Goal: Navigation & Orientation: Find specific page/section

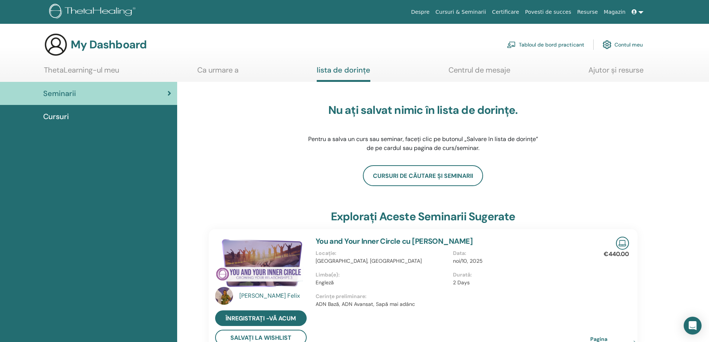
click at [522, 11] on link "Certificare" at bounding box center [505, 12] width 33 height 14
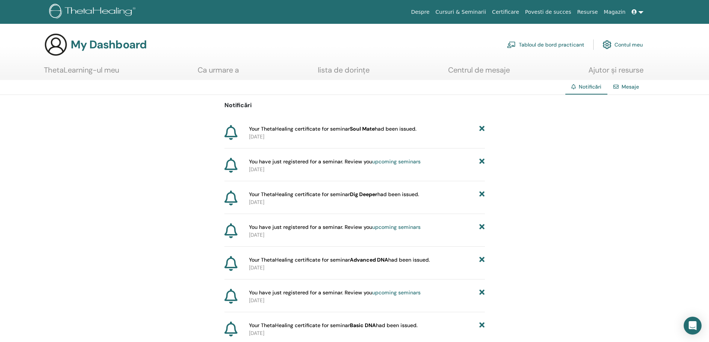
click at [471, 13] on link "Cursuri & Seminarii" at bounding box center [460, 12] width 57 height 14
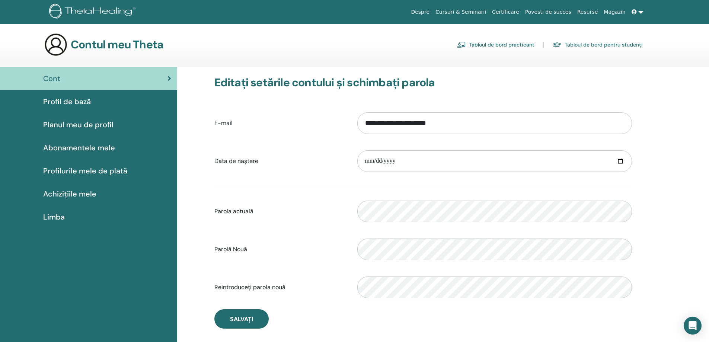
click at [66, 124] on span "Planul meu de profil" at bounding box center [78, 124] width 70 height 11
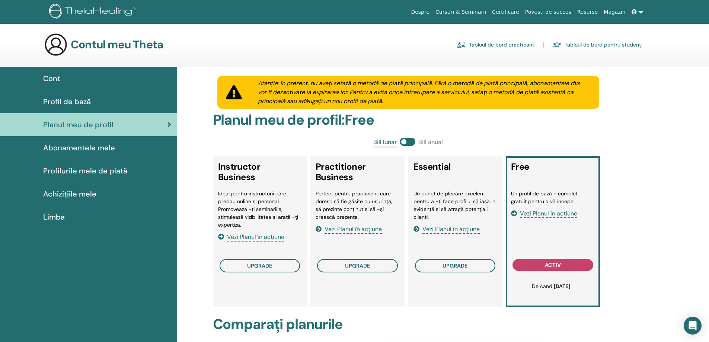
click at [72, 102] on span "Profil de bază" at bounding box center [67, 101] width 48 height 11
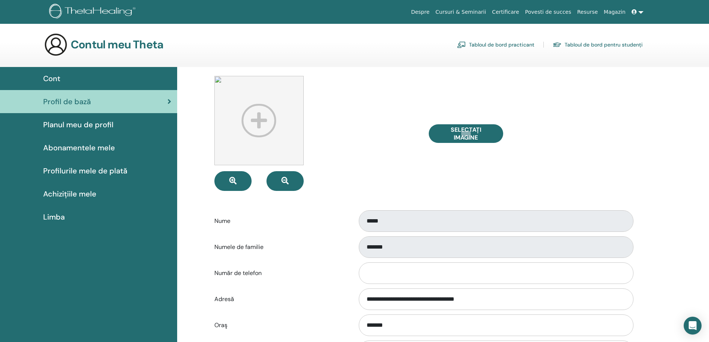
click at [75, 192] on span "Achizițiile mele" at bounding box center [69, 193] width 53 height 11
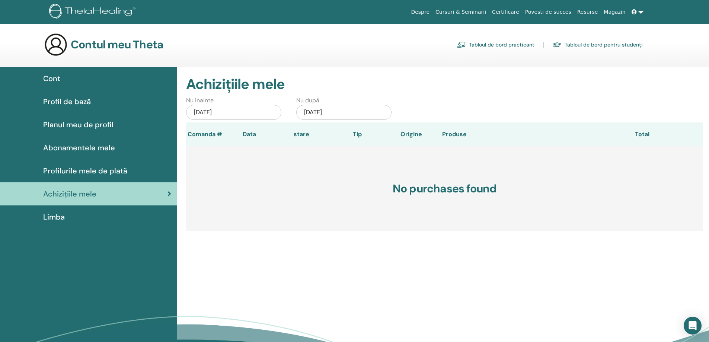
click at [493, 43] on link "Tabloul de bord practicant" at bounding box center [495, 45] width 77 height 12
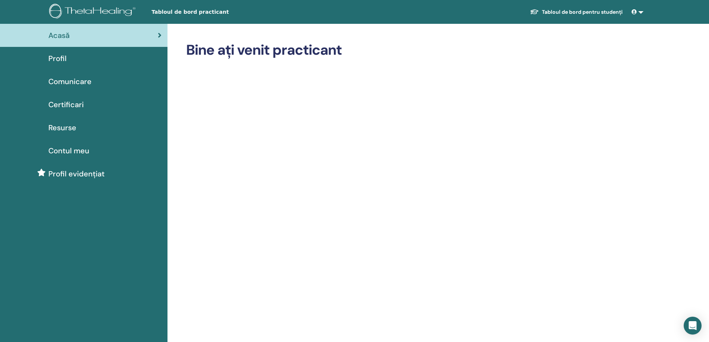
click at [59, 104] on span "Certificari" at bounding box center [65, 104] width 35 height 11
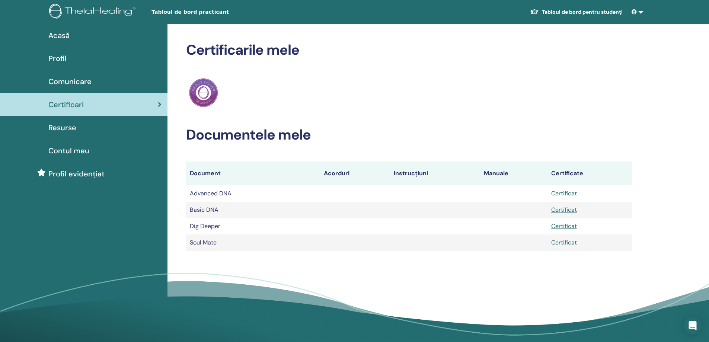
click at [563, 242] on link "Certificat" at bounding box center [564, 243] width 26 height 8
